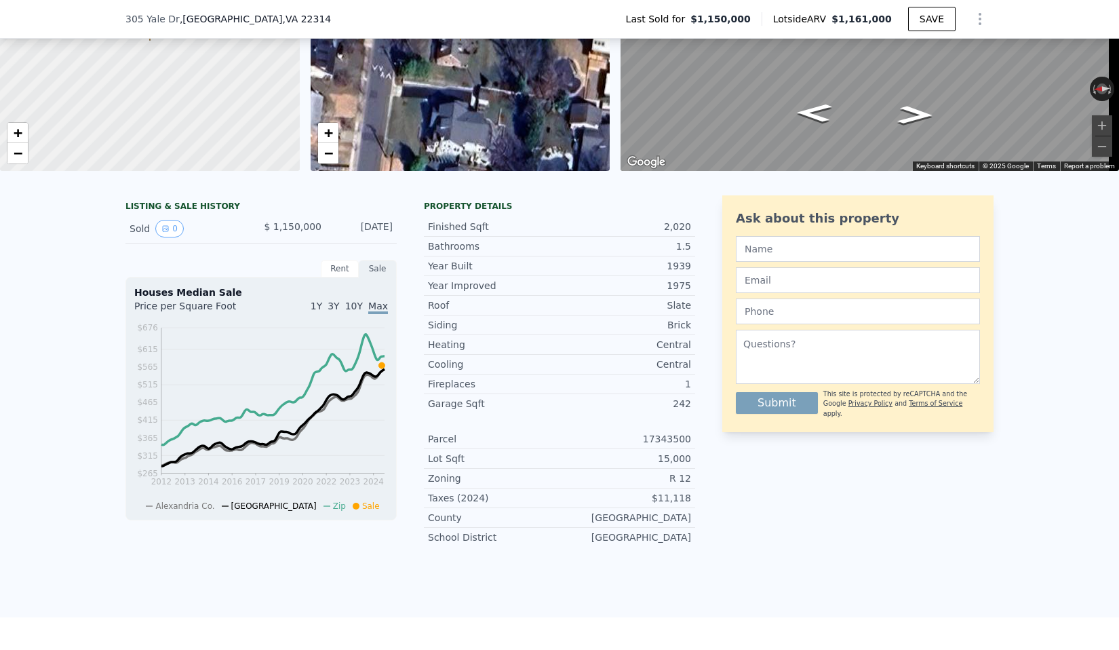
scroll to position [214, 0]
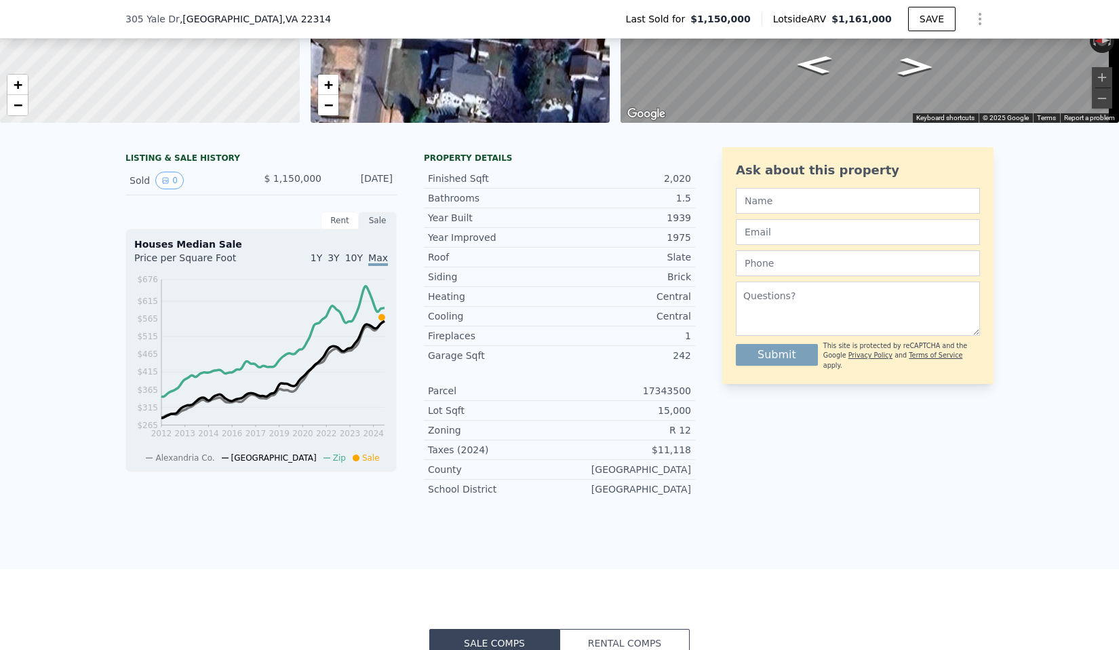
click at [336, 229] on div "Rent" at bounding box center [340, 221] width 38 height 18
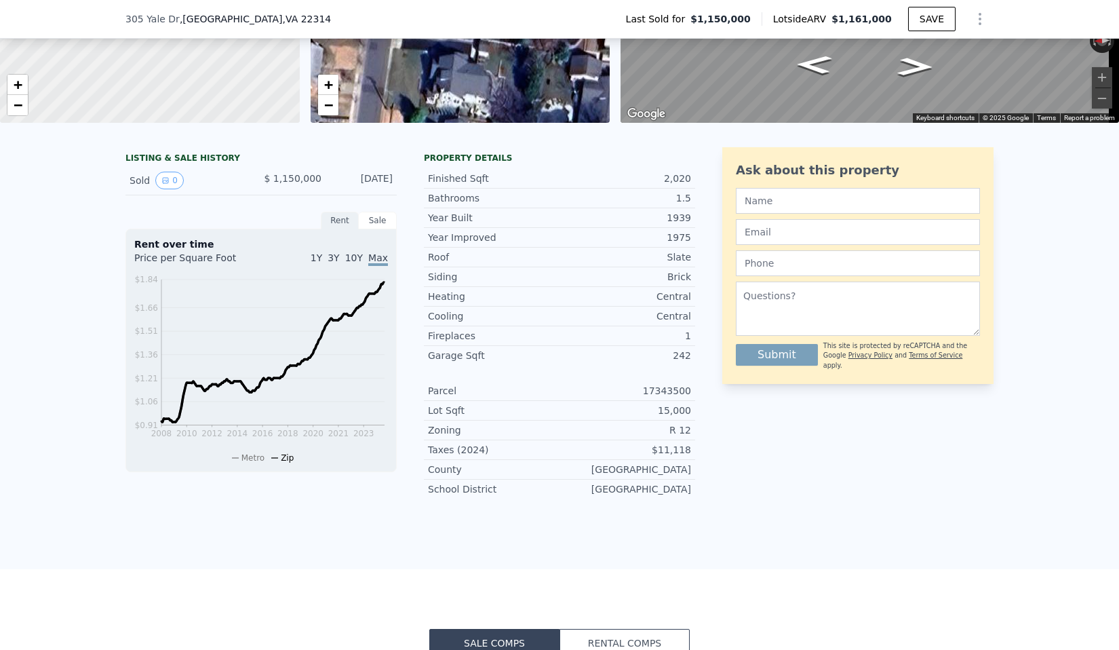
click at [378, 229] on div "Sale" at bounding box center [378, 221] width 38 height 18
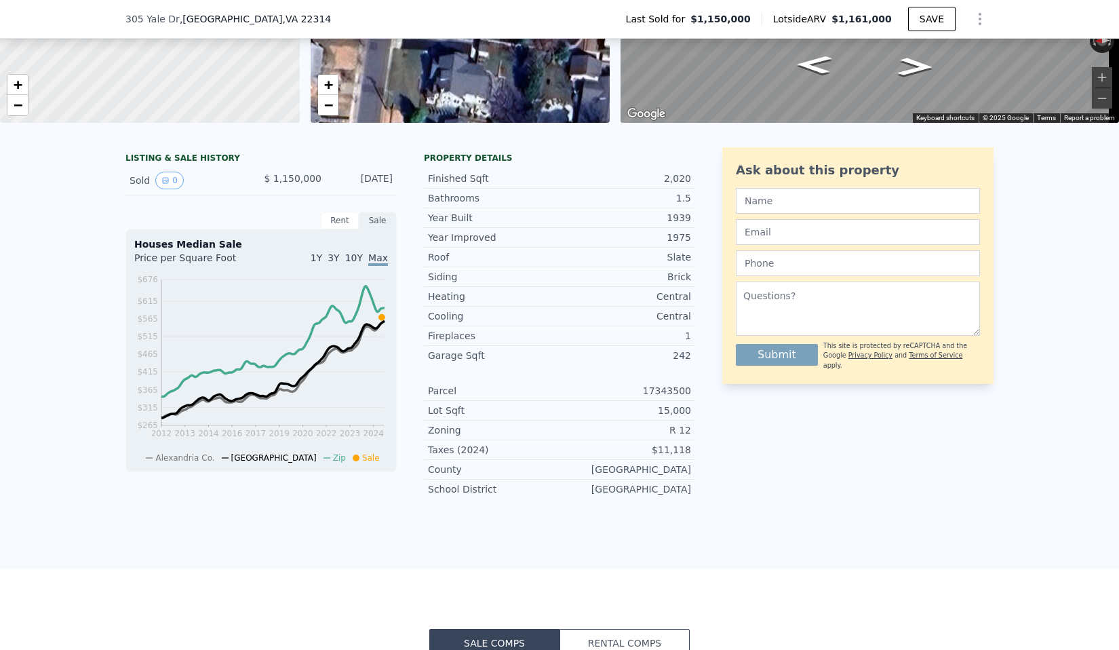
click at [351, 263] on span "10Y" at bounding box center [354, 257] width 18 height 11
click at [330, 263] on span "3Y" at bounding box center [334, 257] width 12 height 11
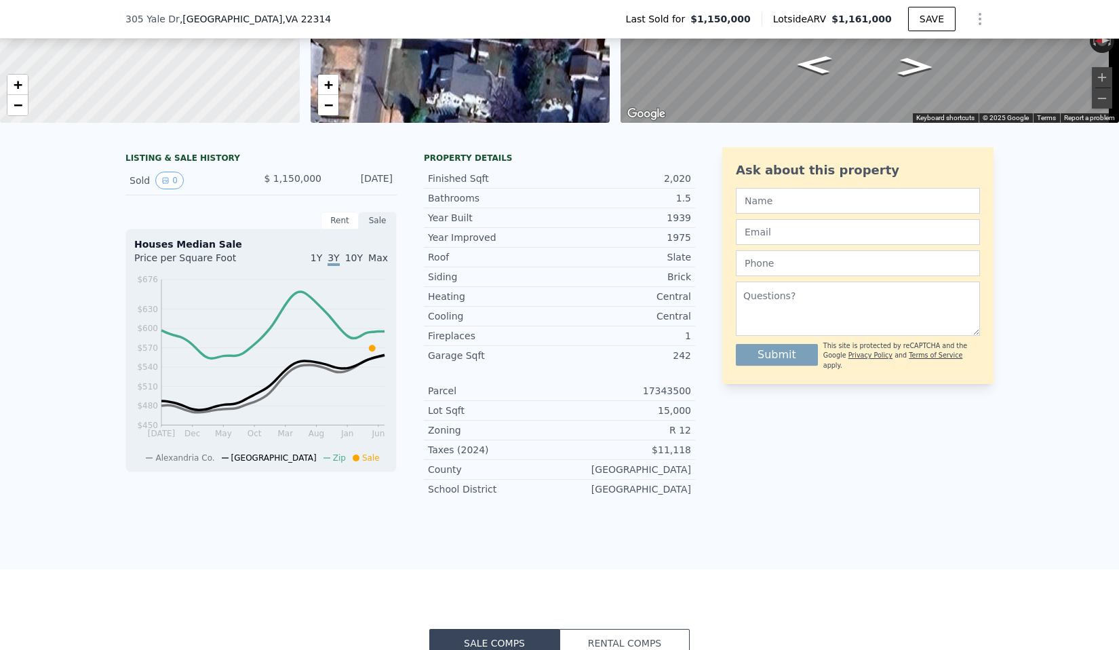
click at [320, 263] on span "1Y" at bounding box center [317, 257] width 12 height 11
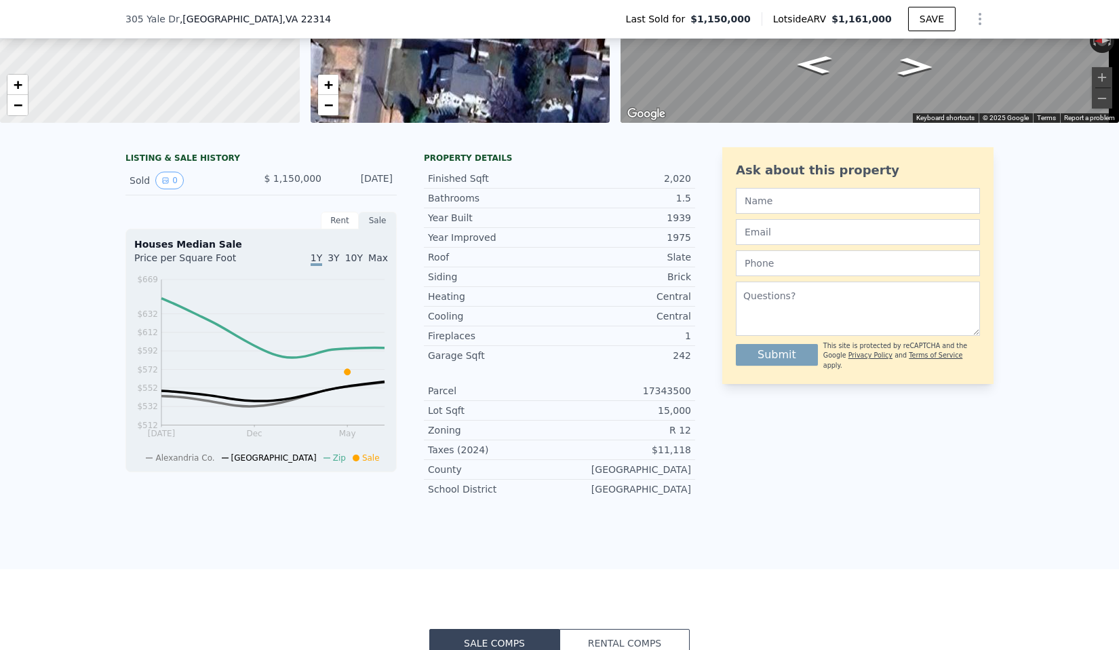
click at [334, 263] on span "3Y" at bounding box center [334, 257] width 12 height 11
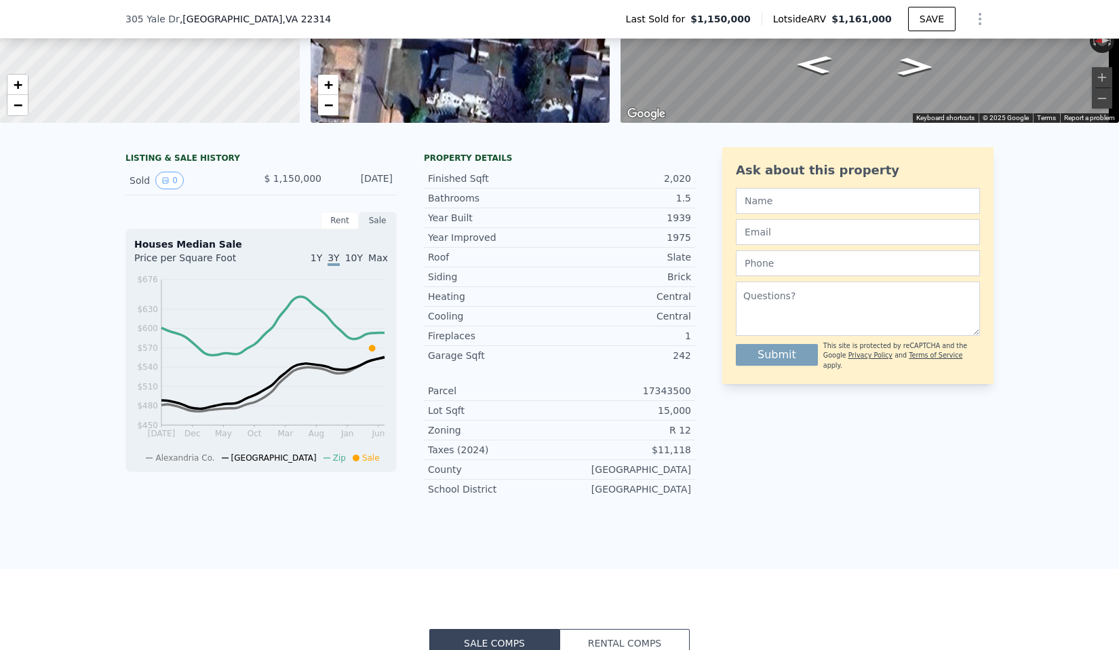
click at [358, 263] on span "10Y" at bounding box center [354, 257] width 18 height 11
click at [385, 270] on div "Houses Median Sale Price per Square Foot 1Y 3Y 10Y Max 2015 2016 2017 2019 2020…" at bounding box center [260, 351] width 271 height 244
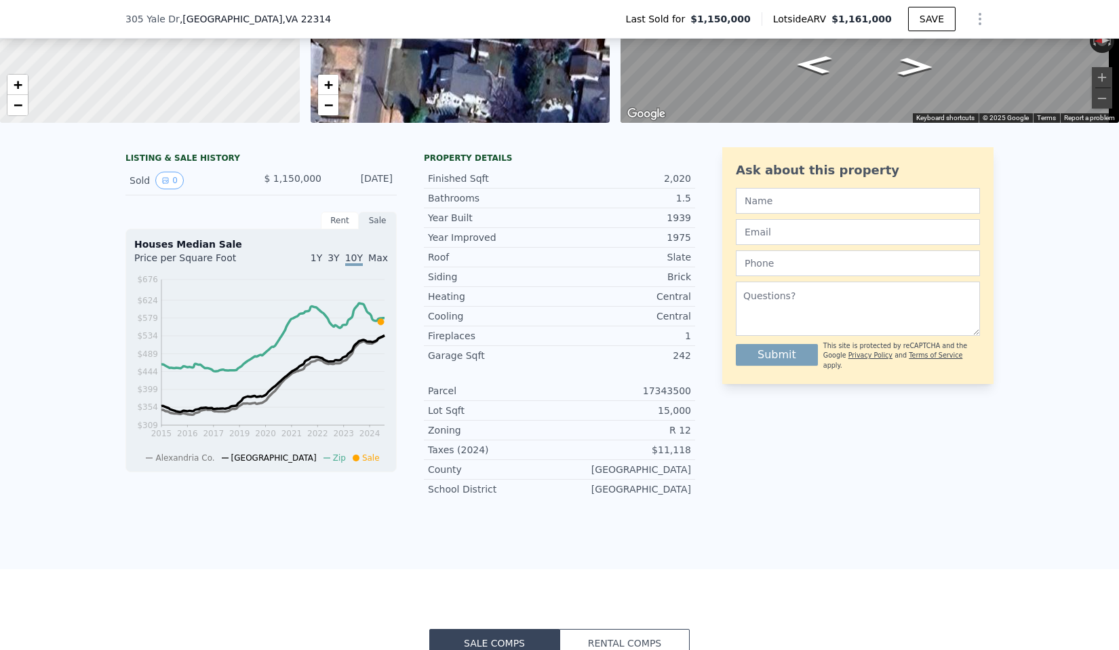
click at [380, 263] on span "Max" at bounding box center [378, 257] width 20 height 11
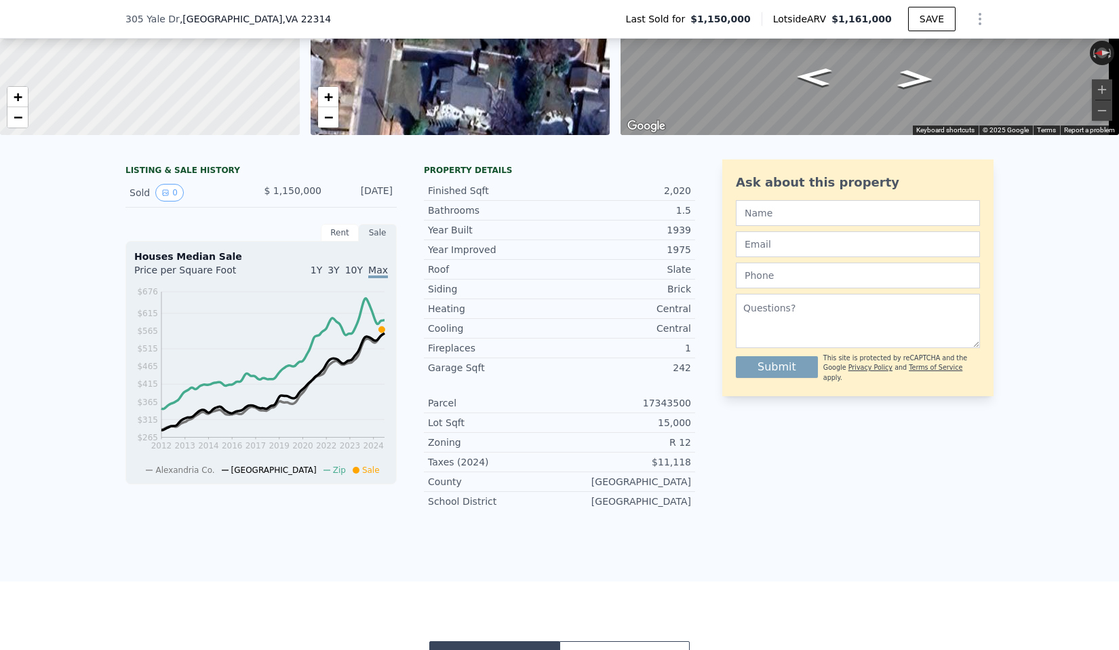
scroll to position [201, 0]
click at [166, 202] on button "0" at bounding box center [169, 194] width 28 height 18
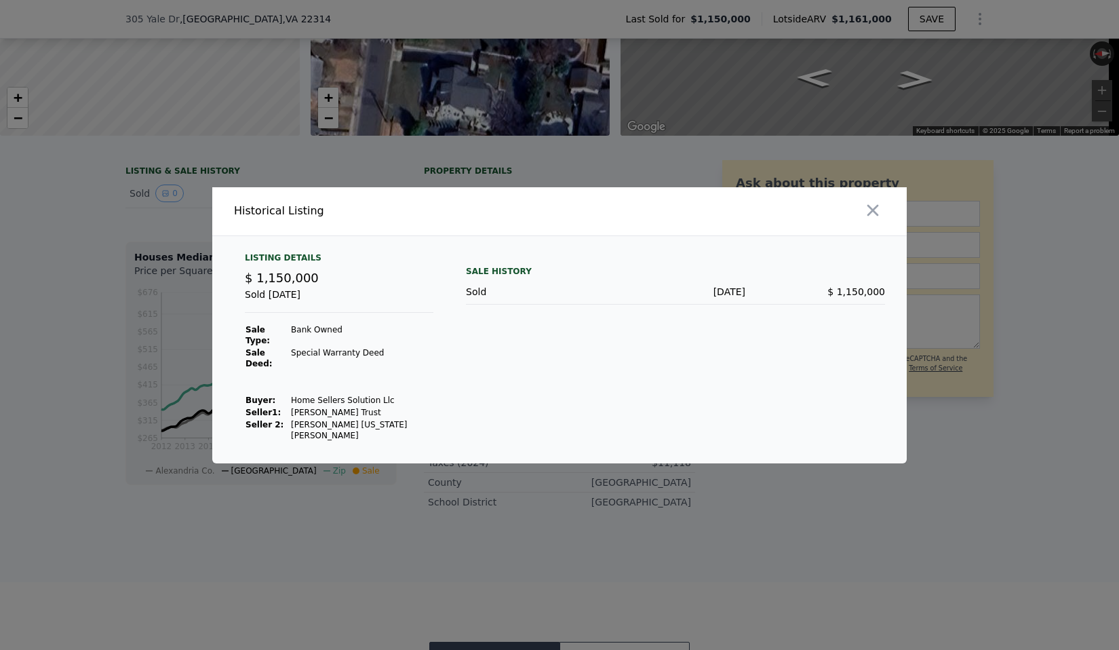
click at [501, 322] on div "Sale History Sold [DATE] $ 1,150,000" at bounding box center [675, 346] width 419 height 189
click at [412, 368] on div "Listing Details $ 1,150,000 Sold [DATE] Sale Type: Bank Owned Sale Deed: Specia…" at bounding box center [339, 346] width 210 height 189
click at [296, 345] on td "Bank Owned" at bounding box center [361, 335] width 143 height 23
drag, startPoint x: 291, startPoint y: 346, endPoint x: 372, endPoint y: 365, distance: 83.6
click at [372, 365] on tbody "Sale Type: Bank Owned Sale Deed: Special Warranty Deed Buyer : Home Sellers Sol…" at bounding box center [339, 383] width 189 height 118
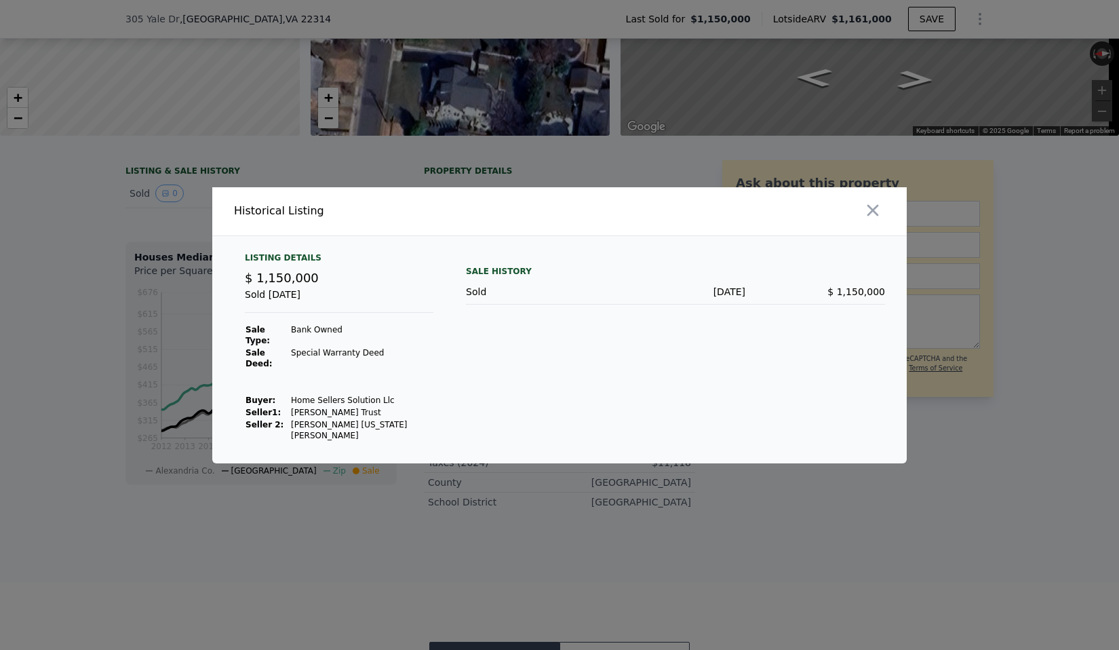
click at [372, 370] on td at bounding box center [361, 376] width 143 height 12
drag, startPoint x: 379, startPoint y: 362, endPoint x: 225, endPoint y: 345, distance: 154.2
click at [225, 345] on div "Listing Details $ 1,150,000 Sold [DATE] Sale Type: Bank Owned Sale Deed: Specia…" at bounding box center [559, 357] width 695 height 211
click at [267, 345] on strong "Sale Type:" at bounding box center [258, 335] width 24 height 20
drag, startPoint x: 246, startPoint y: 345, endPoint x: 379, endPoint y: 357, distance: 134.3
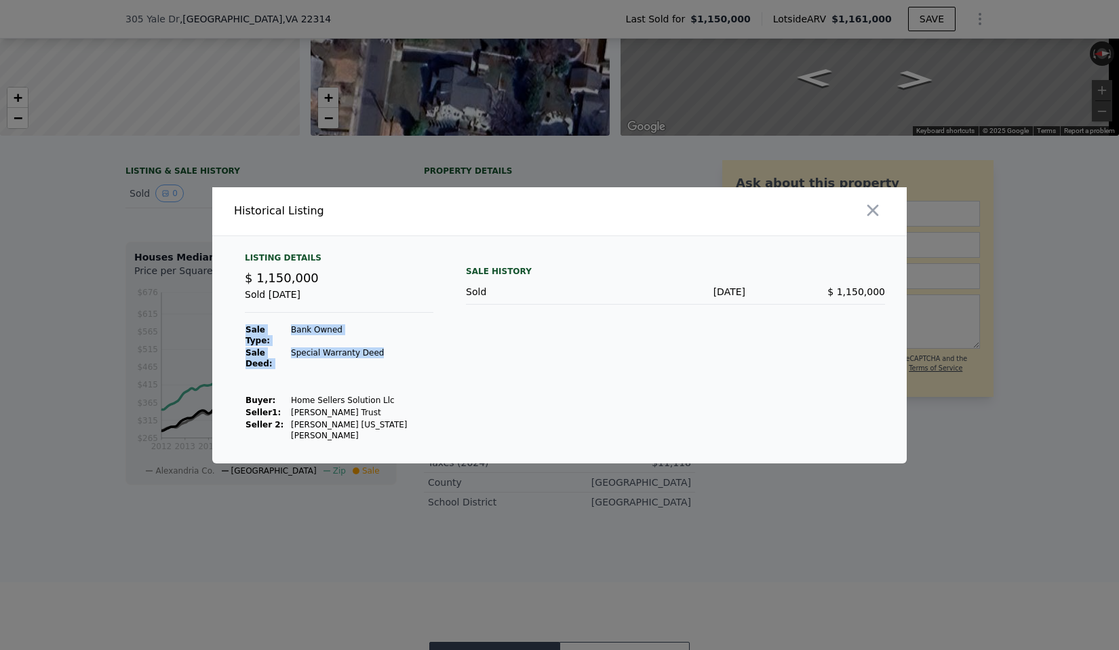
click at [379, 357] on tbody "Sale Type: Bank Owned Sale Deed: Special Warranty Deed Buyer : Home Sellers Sol…" at bounding box center [339, 383] width 189 height 118
click at [379, 357] on td "Special Warranty Deed" at bounding box center [361, 358] width 143 height 23
click at [392, 417] on div "Listing Details $ 1,150,000 Sold [DATE] Sale Type: Bank Owned Sale Deed: Specia…" at bounding box center [339, 346] width 210 height 189
drag, startPoint x: 379, startPoint y: 357, endPoint x: 237, endPoint y: 341, distance: 142.0
click at [237, 341] on div "Listing Details $ 1,150,000 Sold [DATE] Sale Type: Bank Owned Sale Deed: Specia…" at bounding box center [339, 346] width 210 height 189
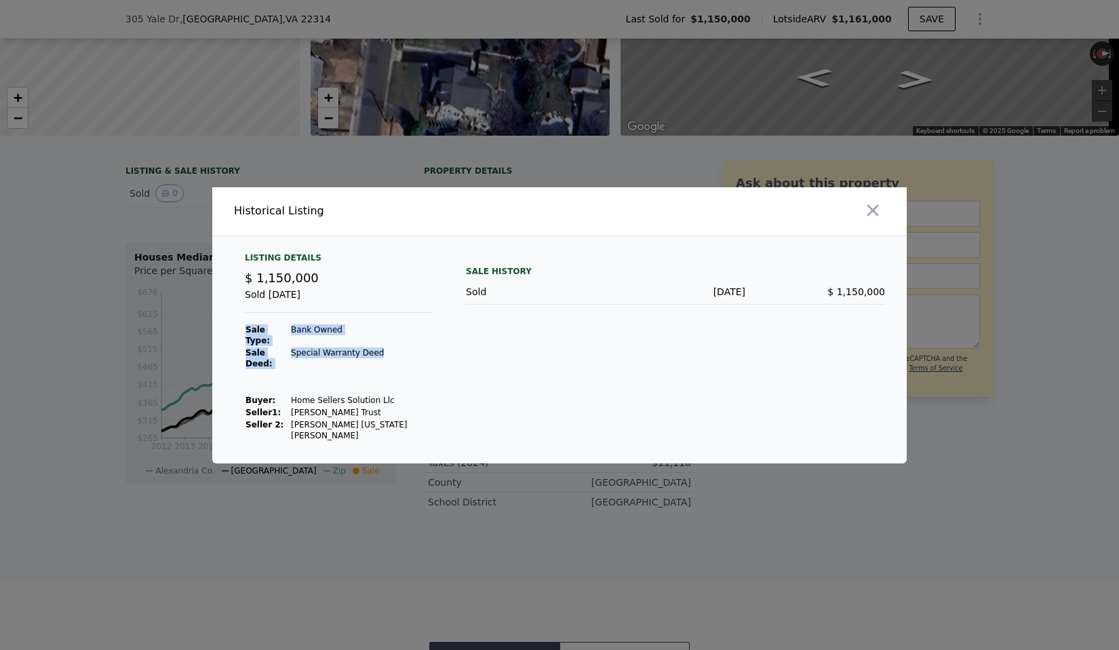
copy tbody "Sale Type: Bank Owned Sale Deed: Special Warranty Deed"
click at [877, 220] on icon "button" at bounding box center [873, 210] width 19 height 19
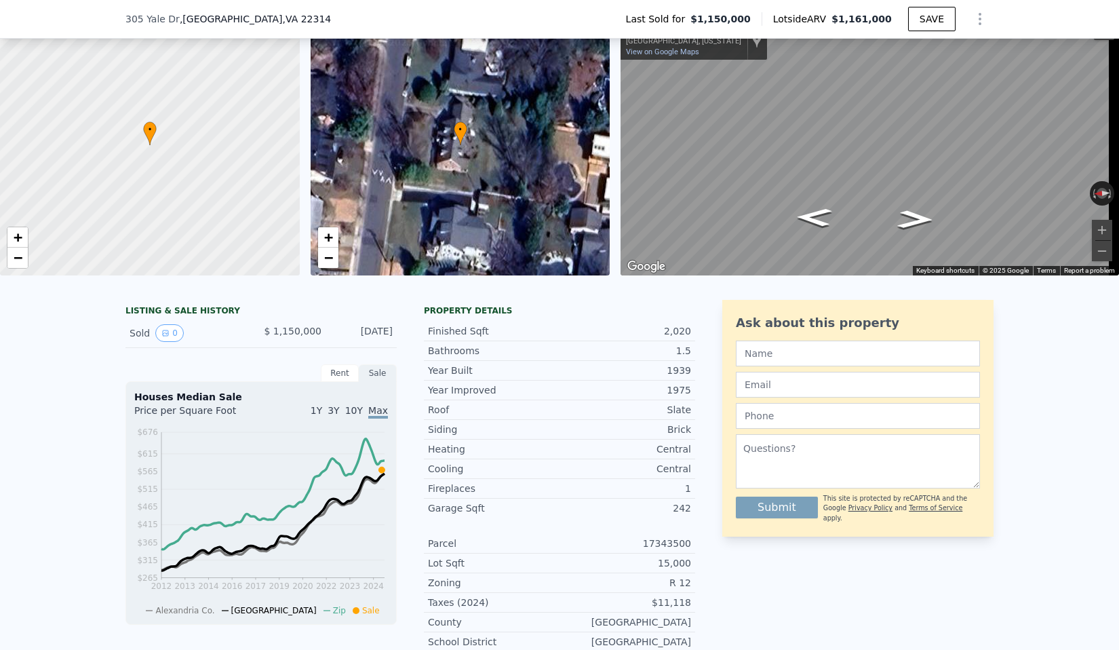
scroll to position [0, 0]
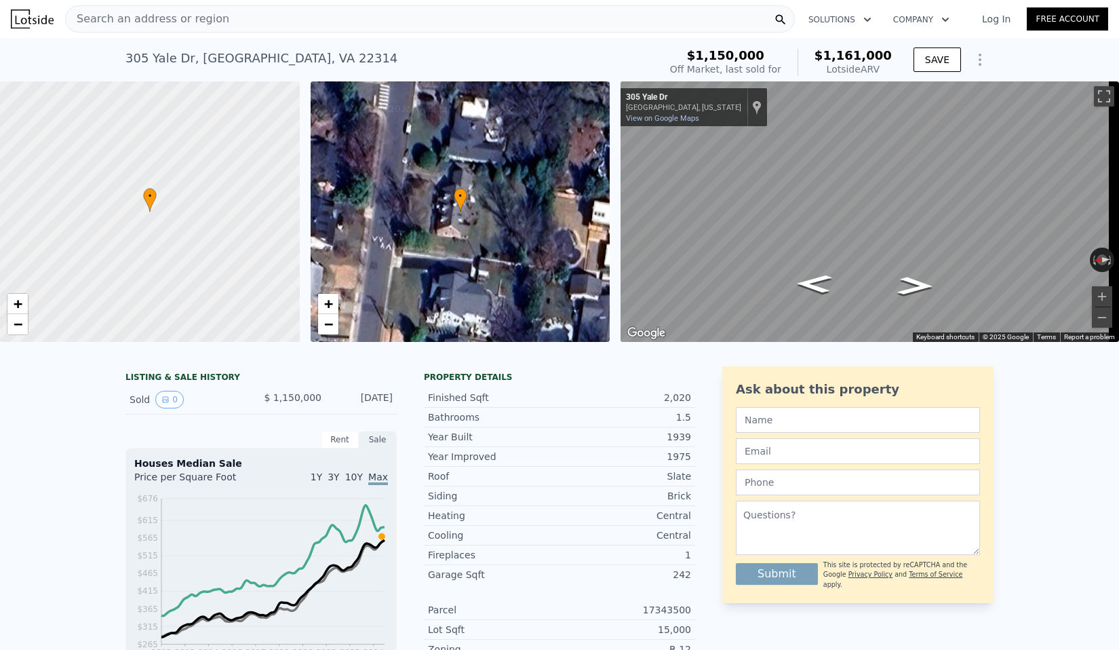
click at [265, 16] on div "Search an address or region" at bounding box center [430, 18] width 730 height 27
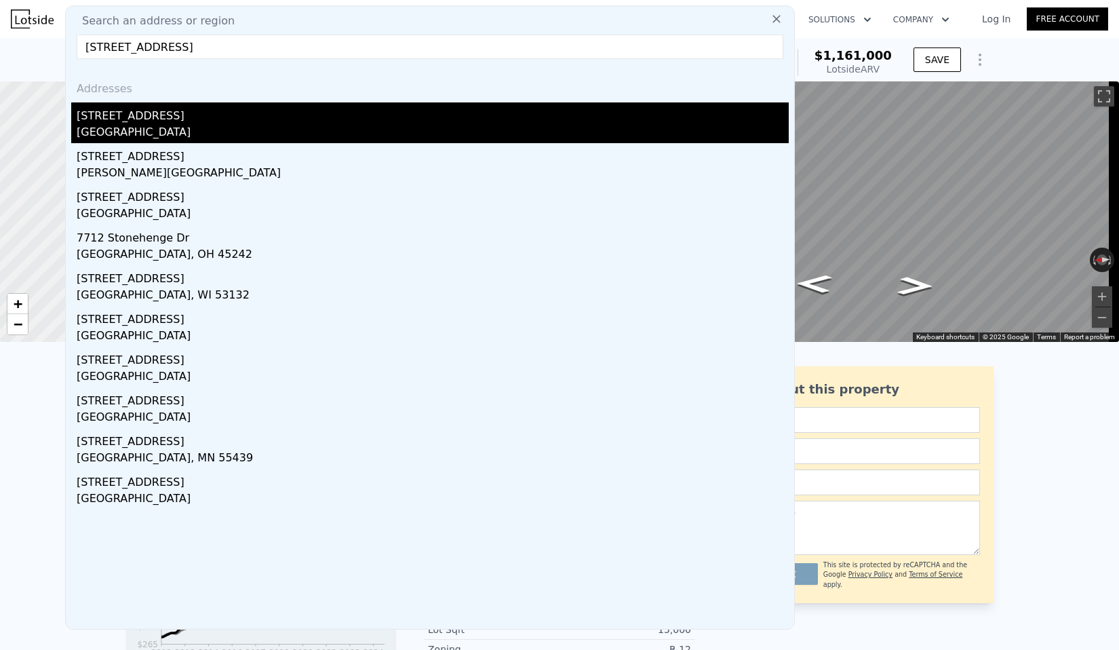
type input "[STREET_ADDRESS]"
click at [127, 117] on div "[STREET_ADDRESS]" at bounding box center [433, 113] width 712 height 22
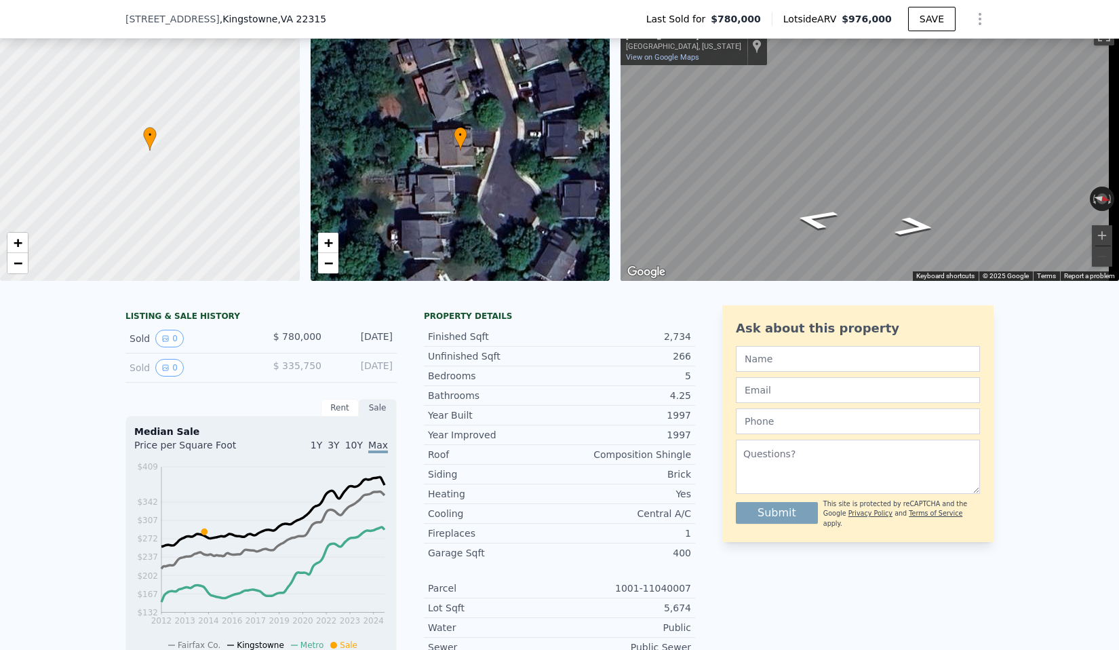
click at [343, 345] on div "[DATE]" at bounding box center [362, 339] width 60 height 18
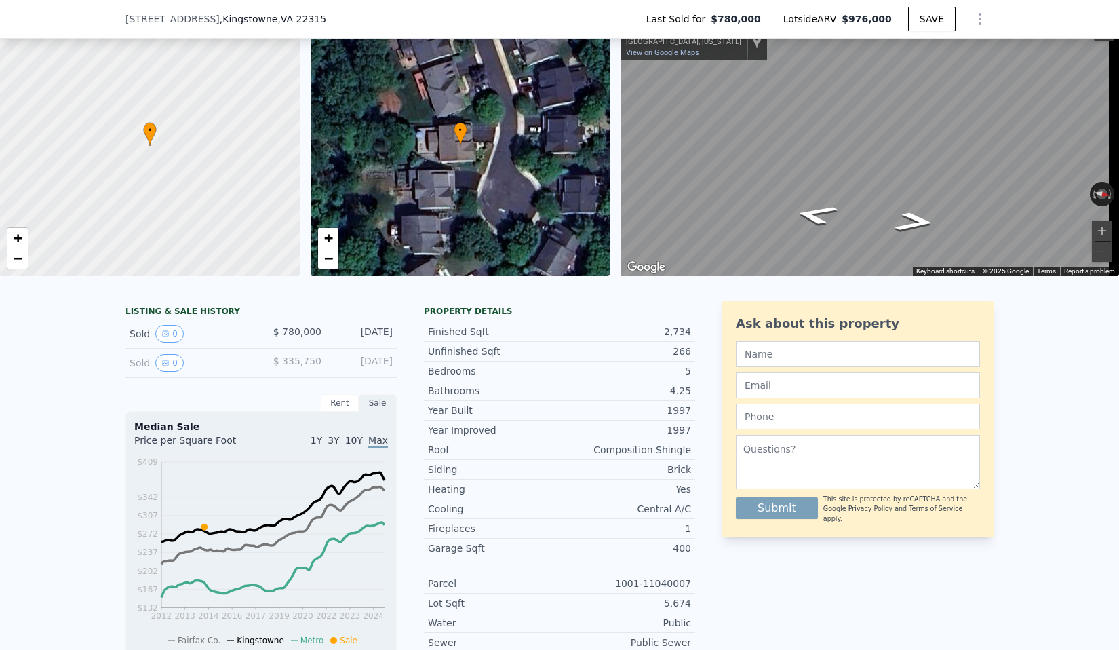
click at [342, 343] on div "[DATE]" at bounding box center [362, 334] width 60 height 18
click at [332, 343] on div "[DATE]" at bounding box center [362, 334] width 60 height 18
click at [166, 127] on div at bounding box center [150, 146] width 360 height 313
click at [163, 121] on div at bounding box center [150, 146] width 360 height 313
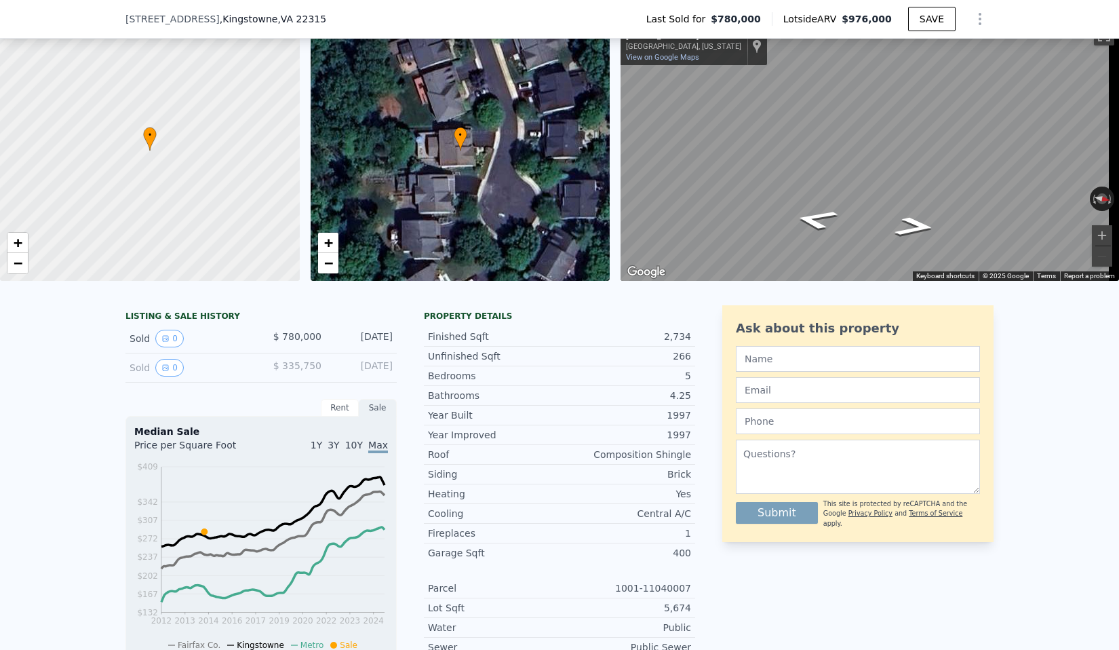
click at [163, 406] on div "LISTING & SALE HISTORY Sold 0 $ 780,000 [DATE] Sold 0 $ 335,750 [DATE] Rent Sal…" at bounding box center [260, 611] width 271 height 612
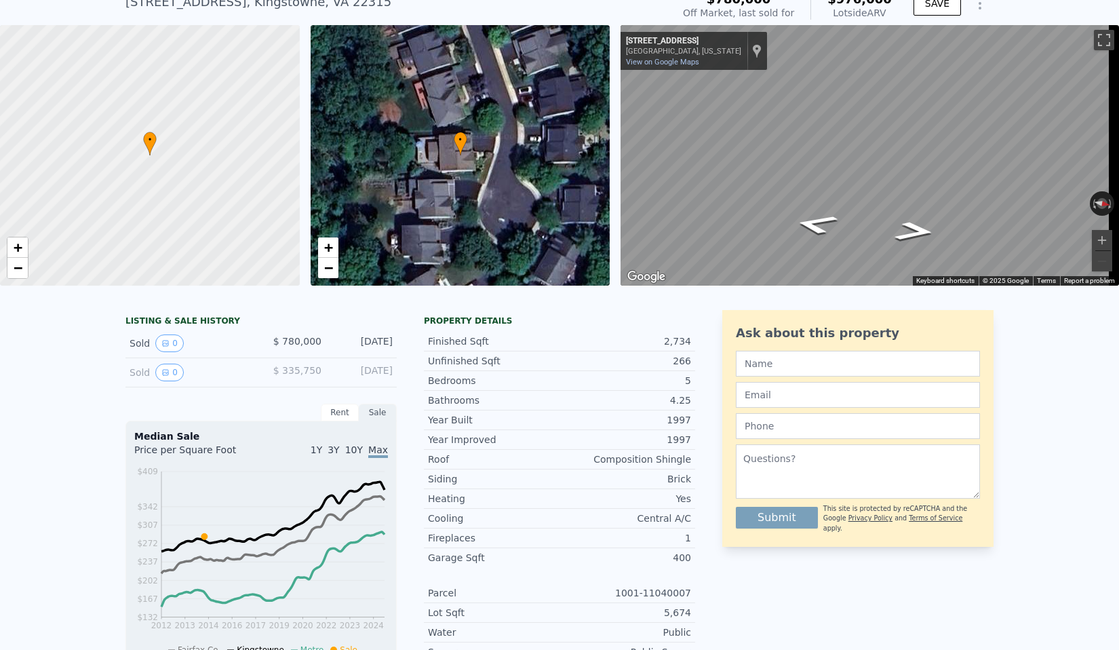
click at [158, 436] on div "Median Sale" at bounding box center [261, 436] width 254 height 14
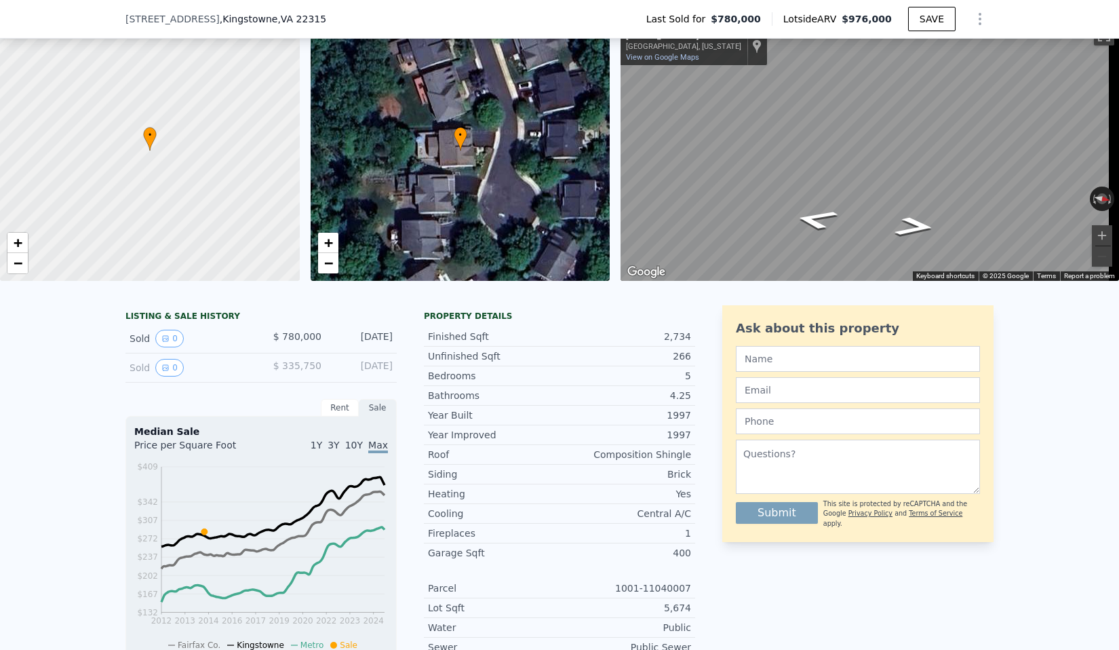
click at [334, 476] on icon "2012 2013 2014 2016 2017 2019 2020 2022 2023 2024 $132 $167 $202 $237 $272 $307…" at bounding box center [261, 555] width 254 height 191
click at [372, 467] on line at bounding box center [272, 467] width 223 height 0
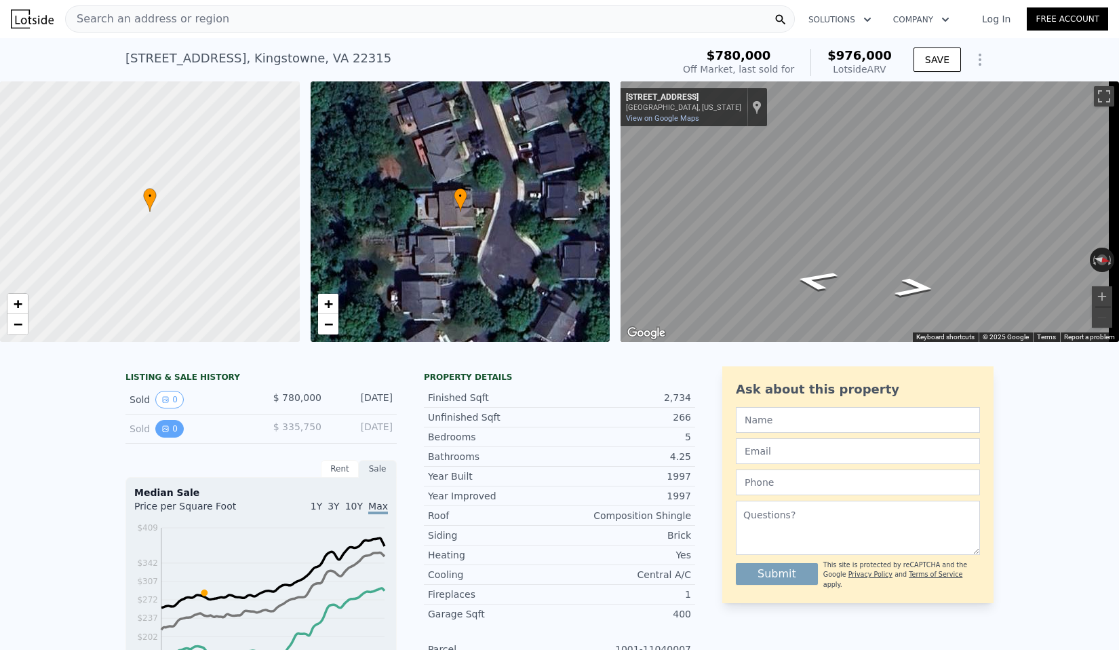
click at [166, 438] on button "0" at bounding box center [169, 429] width 28 height 18
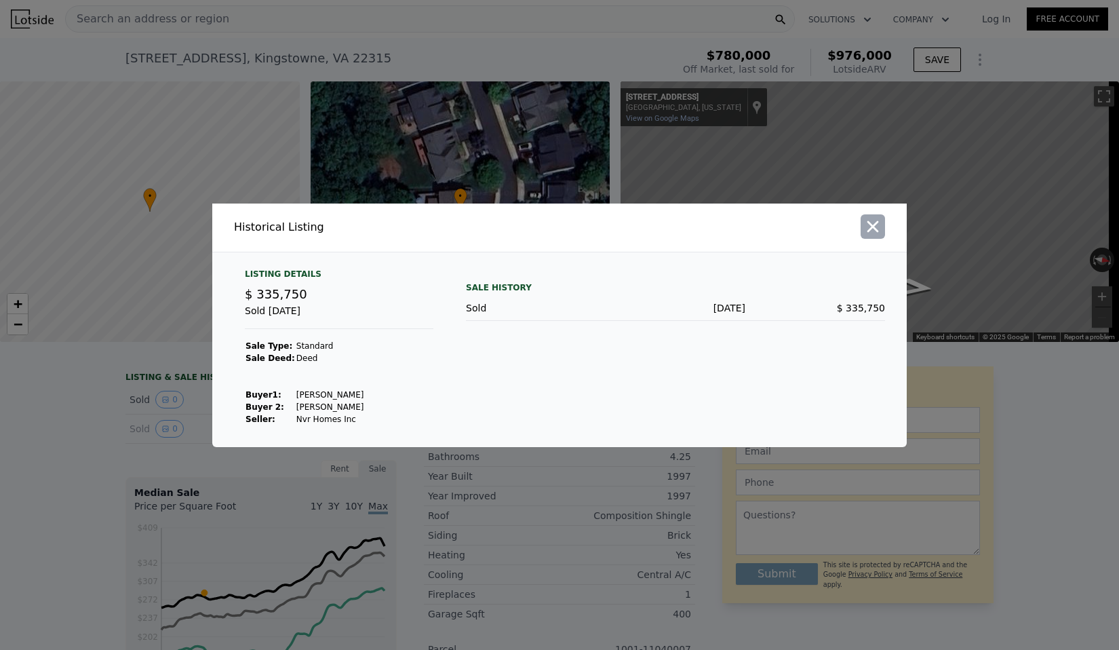
click at [876, 230] on icon "button" at bounding box center [874, 226] width 12 height 12
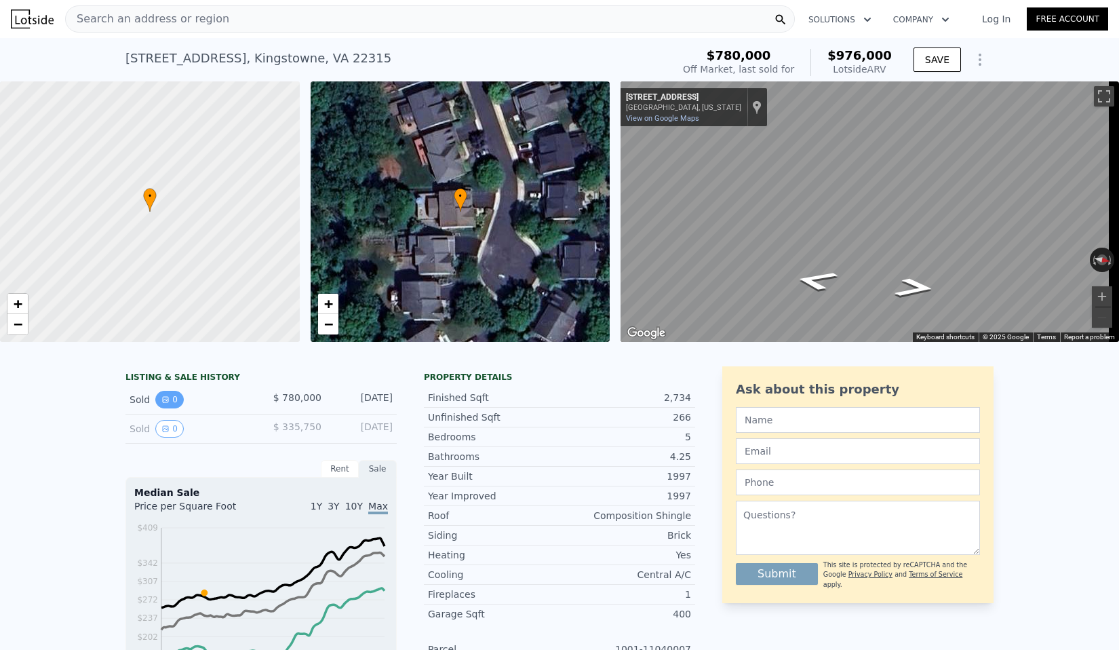
click at [166, 406] on button "0" at bounding box center [169, 400] width 28 height 18
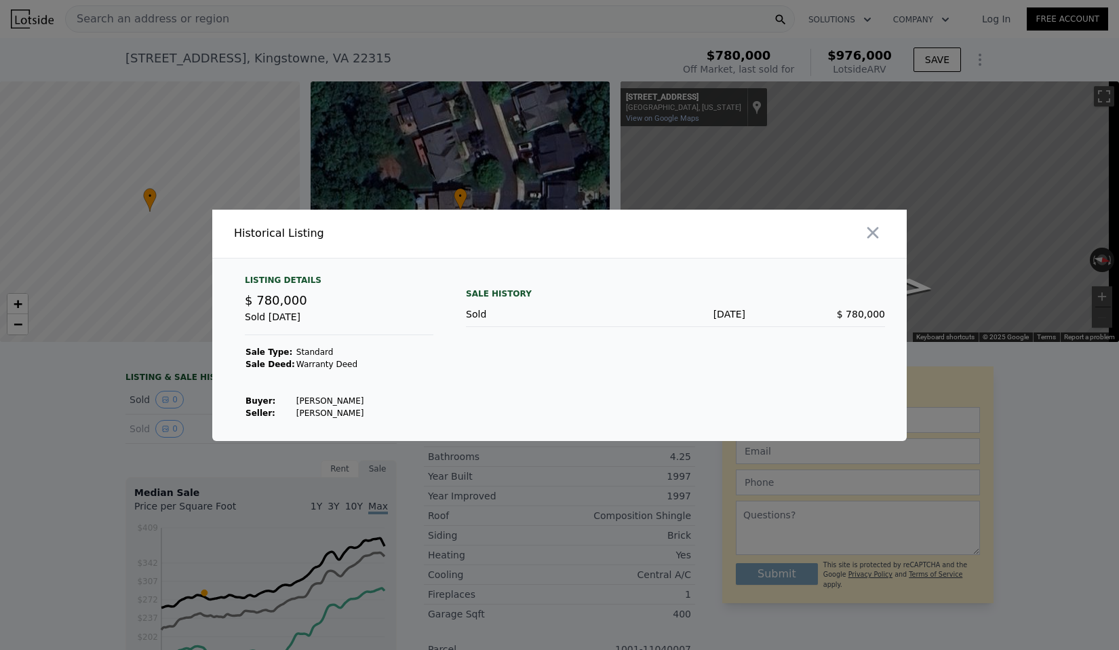
click at [578, 396] on div "Sale History Sold [DATE] $ 780,000" at bounding box center [675, 347] width 419 height 144
click at [710, 400] on div "Sale History Sold [DATE] $ 780,000" at bounding box center [675, 347] width 419 height 144
click at [765, 398] on div "Sale History Sold [DATE] $ 780,000" at bounding box center [675, 347] width 419 height 144
drag, startPoint x: 768, startPoint y: 364, endPoint x: 751, endPoint y: 358, distance: 18.0
click at [767, 364] on div "Sale History Sold [DATE] $ 780,000" at bounding box center [675, 347] width 419 height 144
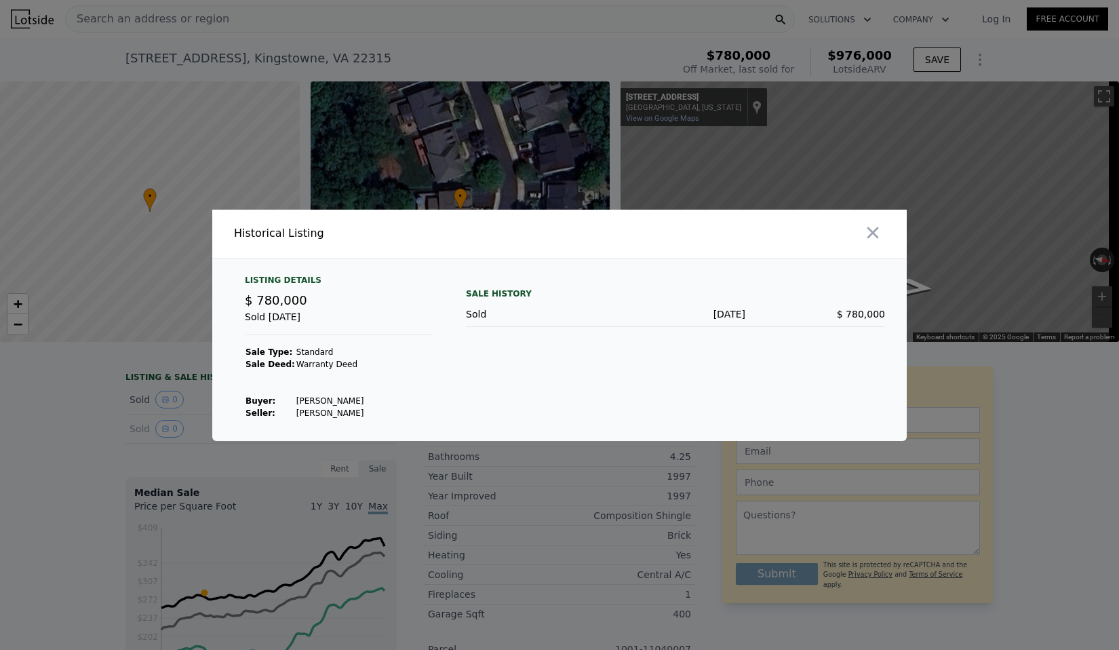
drag, startPoint x: 751, startPoint y: 358, endPoint x: 669, endPoint y: 359, distance: 82.1
click at [728, 359] on div "Sale History Sold [DATE] $ 780,000" at bounding box center [675, 347] width 419 height 144
click at [642, 361] on div "Sale History Sold [DATE] $ 780,000" at bounding box center [675, 347] width 419 height 144
click at [633, 366] on div "Sale History Sold [DATE] $ 780,000" at bounding box center [675, 347] width 419 height 144
click at [629, 370] on div "Sale History Sold [DATE] $ 780,000" at bounding box center [675, 347] width 419 height 144
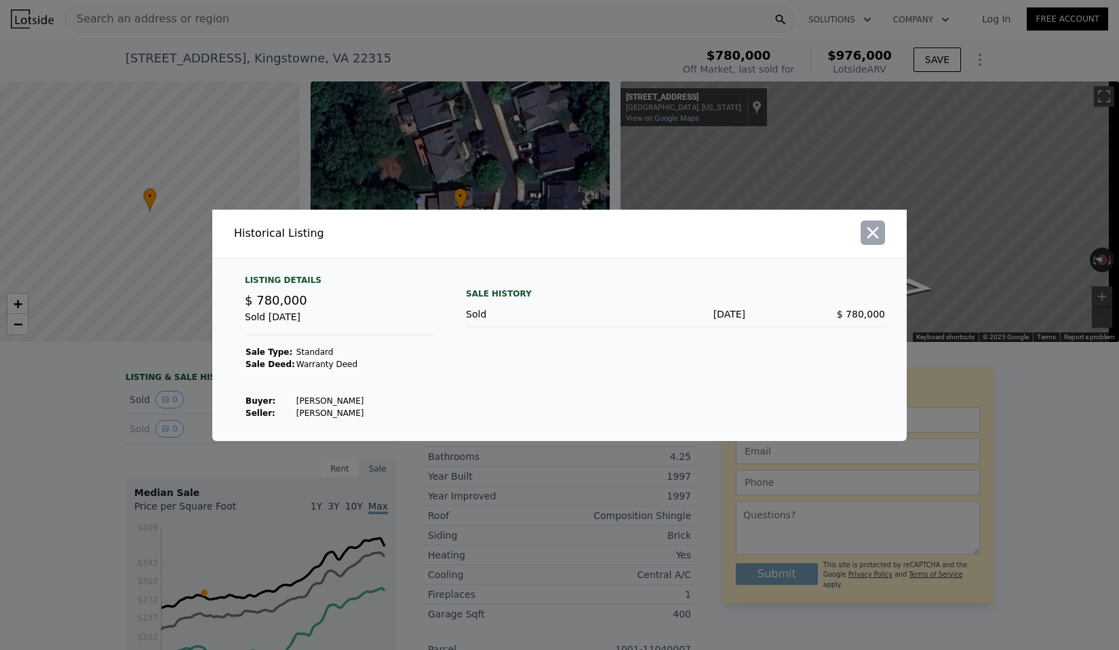
click at [870, 227] on icon "button" at bounding box center [873, 232] width 19 height 19
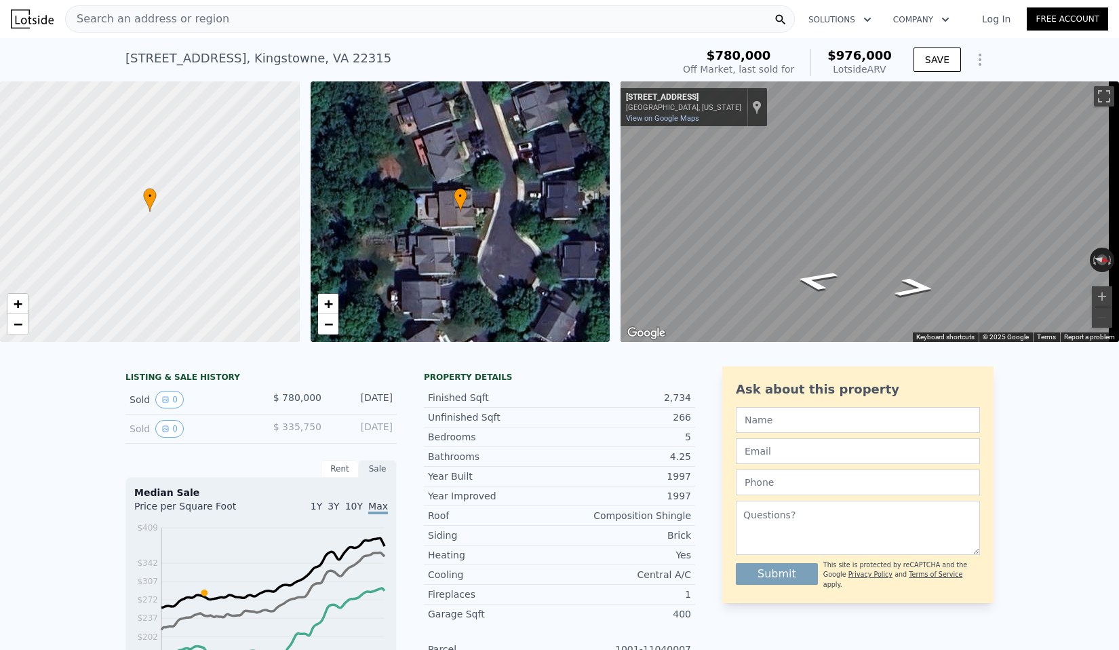
click at [980, 60] on icon "Show Options" at bounding box center [980, 60] width 16 height 16
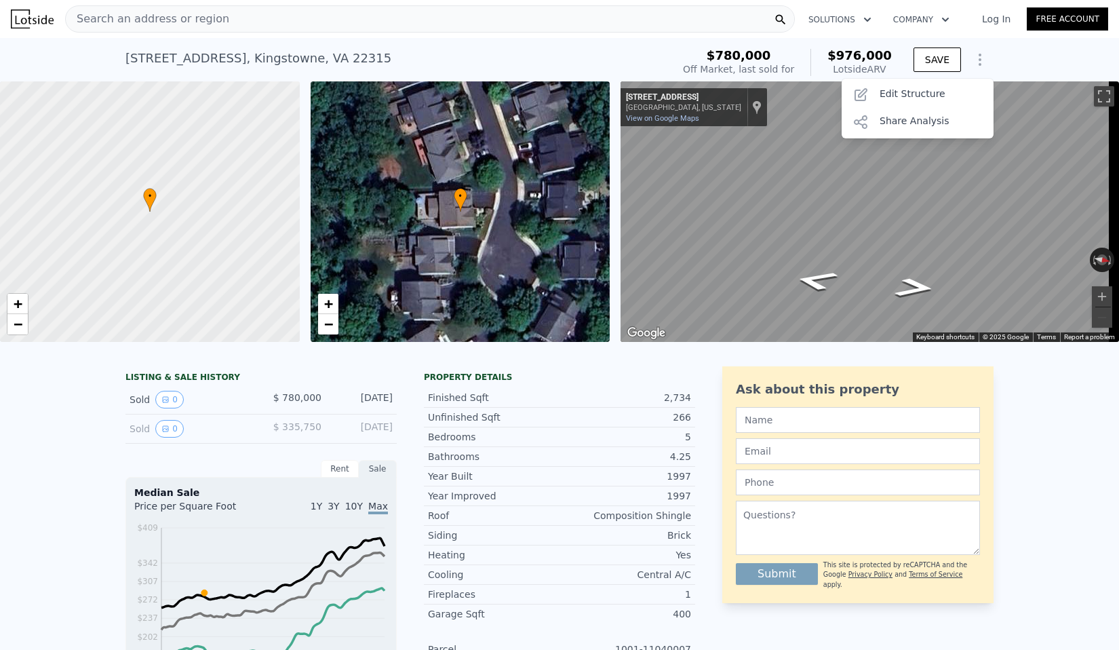
click at [980, 60] on icon "Show Options" at bounding box center [980, 60] width 16 height 16
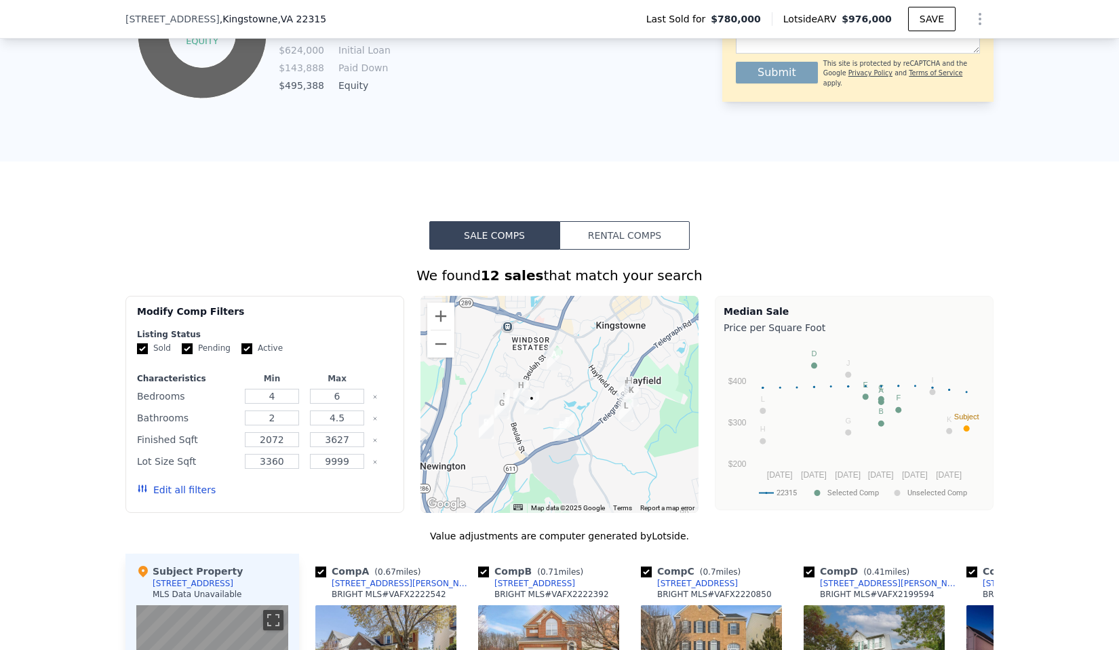
scroll to position [885, 0]
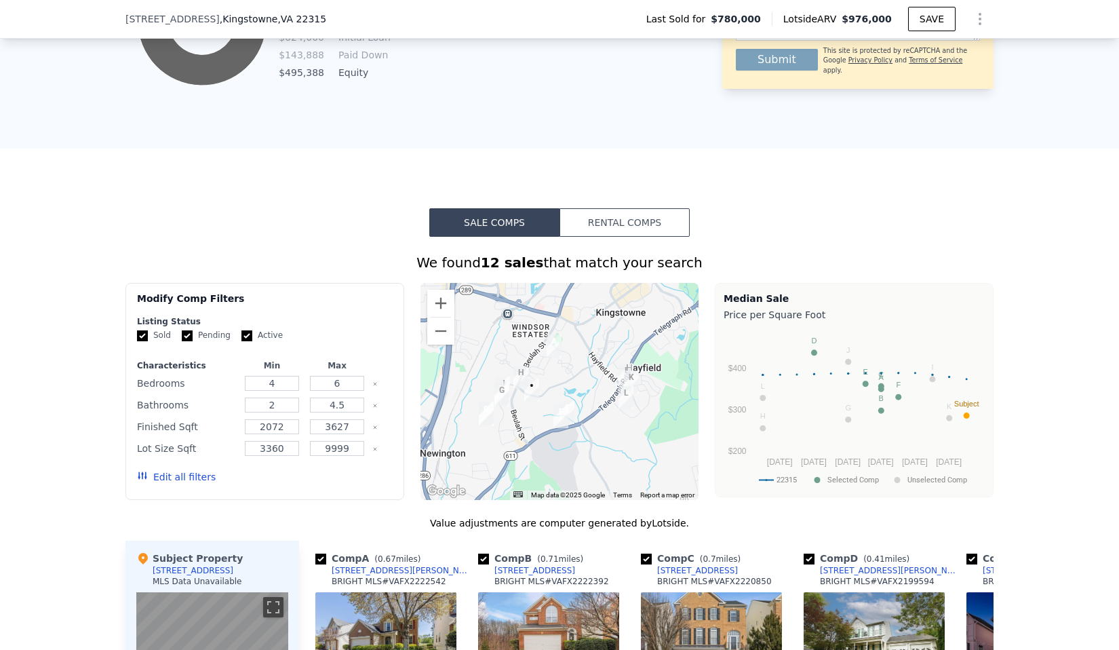
click at [665, 226] on button "Rental Comps" at bounding box center [625, 222] width 130 height 28
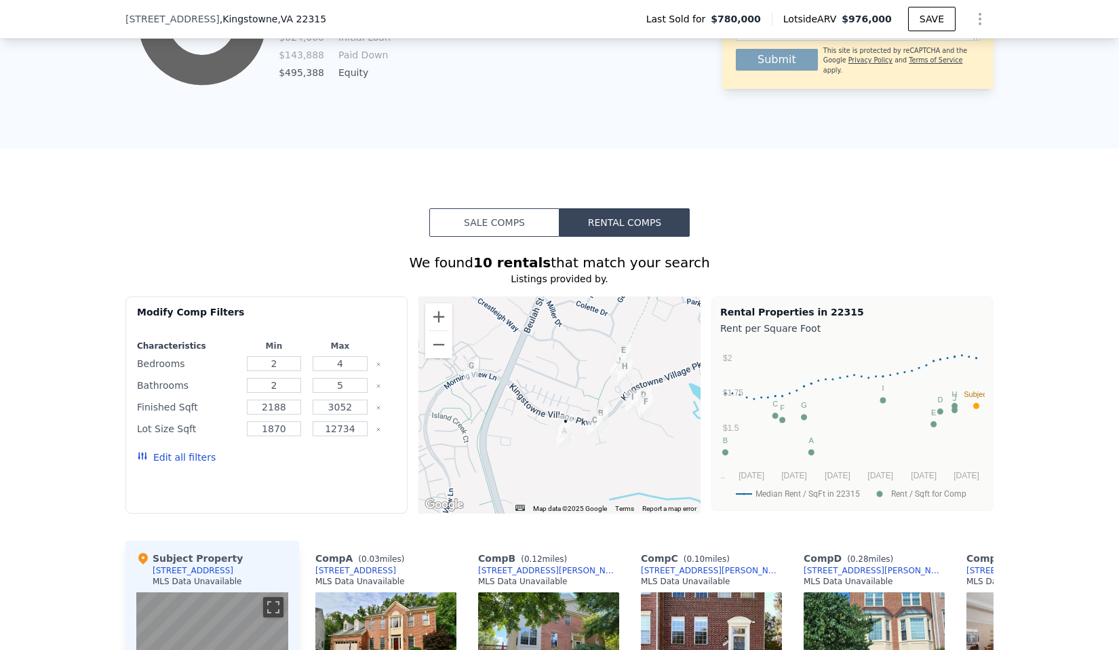
click at [478, 237] on button "Sale Comps" at bounding box center [494, 222] width 130 height 28
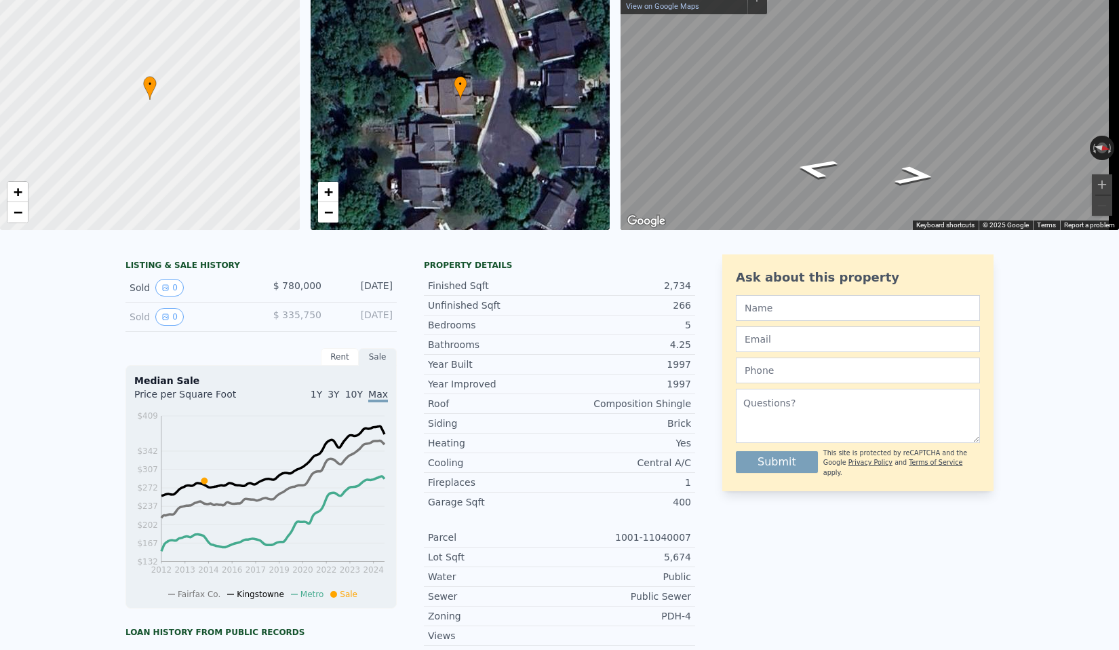
scroll to position [0, 0]
